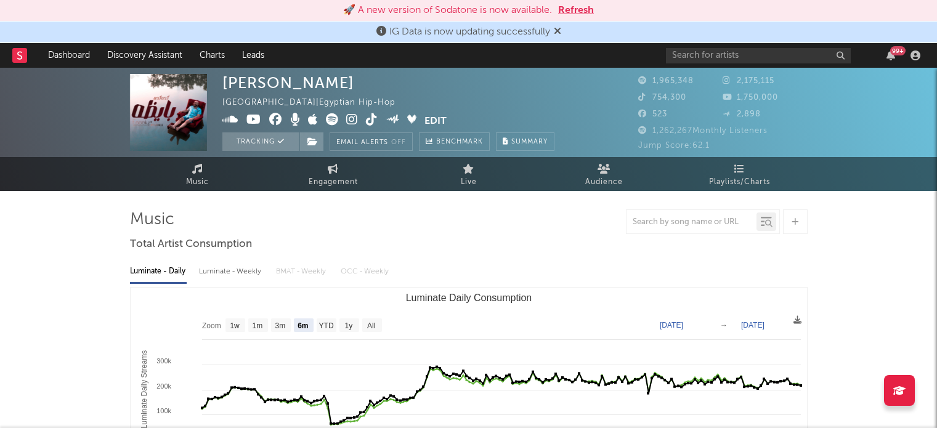
select select "6m"
click at [576, 11] on button "Refresh" at bounding box center [576, 10] width 36 height 15
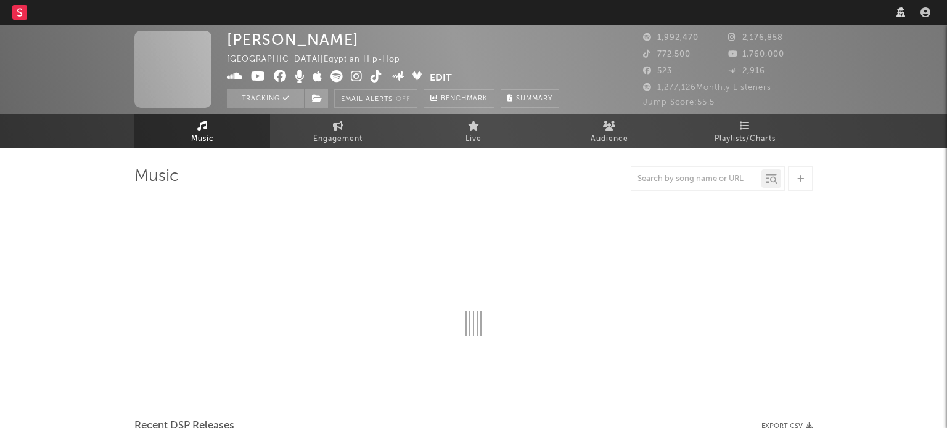
select select "recorded_music"
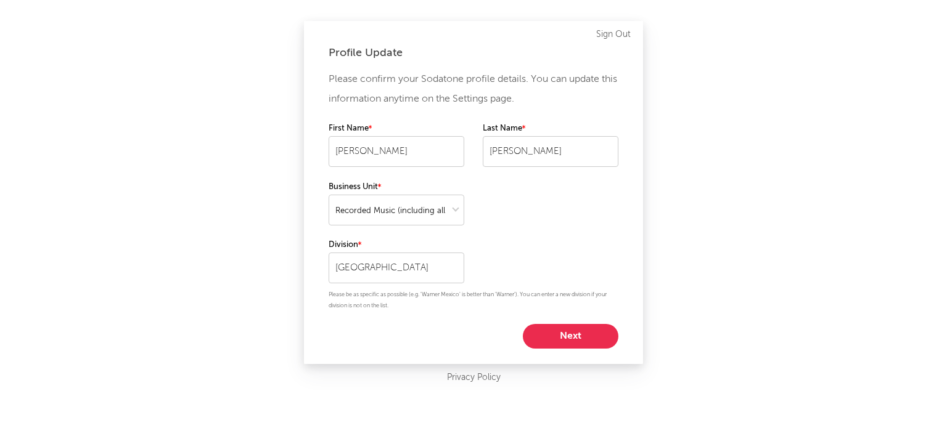
click at [580, 334] on button "Next" at bounding box center [571, 336] width 96 height 25
select select "manager"
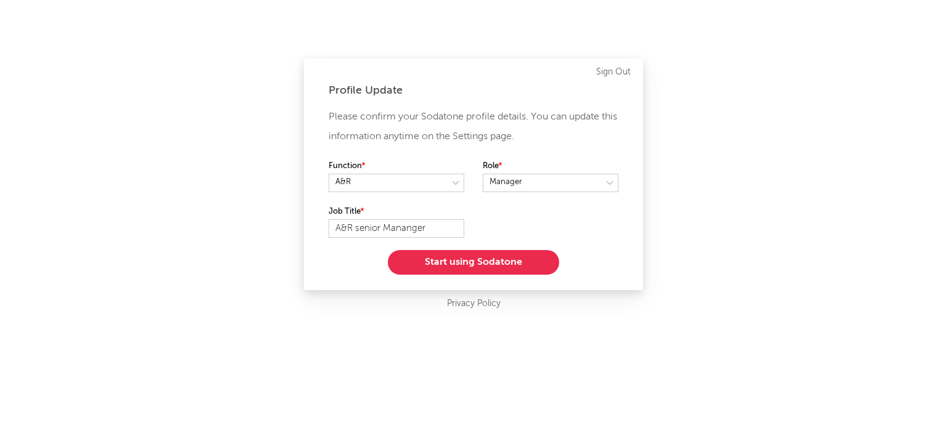
click at [518, 266] on button "Start using Sodatone" at bounding box center [473, 262] width 171 height 25
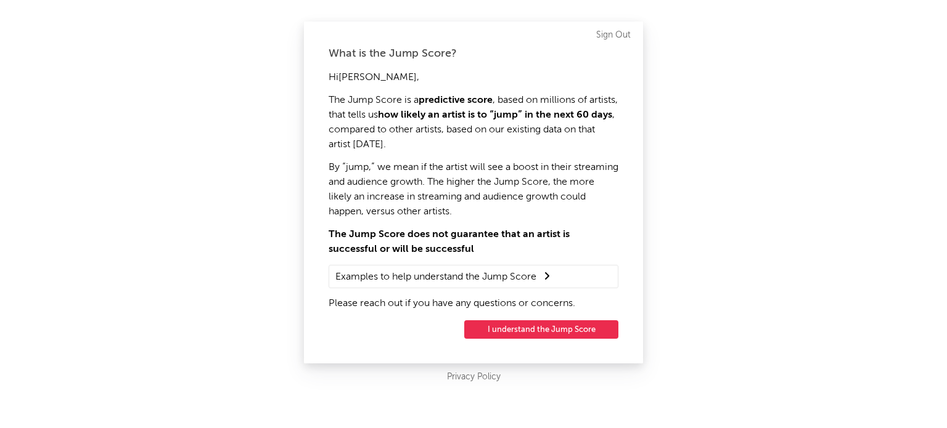
click at [544, 332] on button "I understand the Jump Score" at bounding box center [541, 329] width 154 height 18
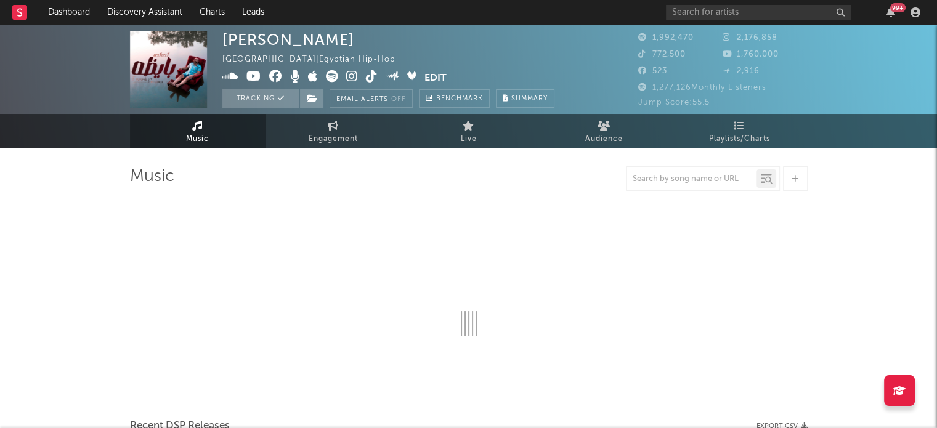
select select "6m"
